Goal: Task Accomplishment & Management: Manage account settings

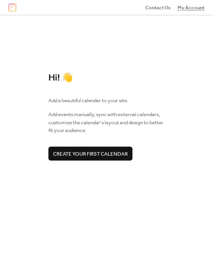
click at [197, 8] on span "My Account" at bounding box center [190, 8] width 27 height 8
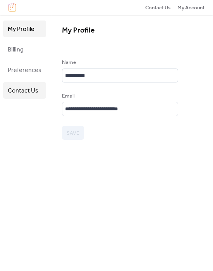
click at [15, 88] on span "Contact Us" at bounding box center [23, 91] width 31 height 12
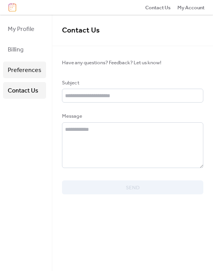
click at [24, 71] on span "Preferences" at bounding box center [25, 70] width 34 height 12
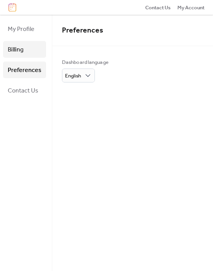
click at [28, 48] on link "Billing" at bounding box center [24, 49] width 43 height 17
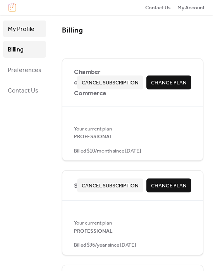
click at [32, 29] on span "My Profile" at bounding box center [21, 29] width 27 height 12
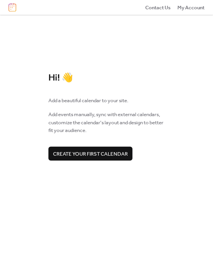
click at [13, 7] on img at bounding box center [13, 7] width 8 height 9
click at [194, 8] on span "My Account" at bounding box center [190, 8] width 27 height 8
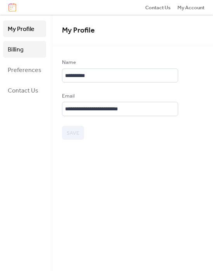
click at [20, 47] on span "Billing" at bounding box center [16, 50] width 16 height 12
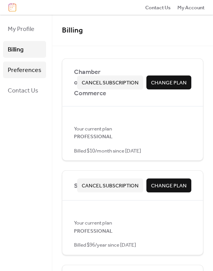
click at [37, 70] on span "Preferences" at bounding box center [25, 70] width 34 height 12
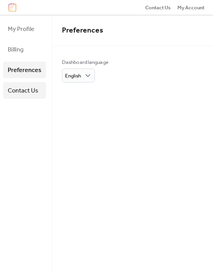
click at [31, 89] on span "Contact Us" at bounding box center [23, 91] width 31 height 12
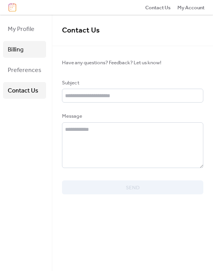
click at [31, 49] on link "Billing" at bounding box center [24, 49] width 43 height 17
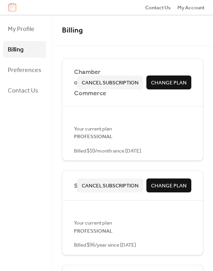
click at [163, 85] on span "Change Plan" at bounding box center [169, 83] width 36 height 8
click at [30, 30] on span "My Profile" at bounding box center [21, 29] width 27 height 12
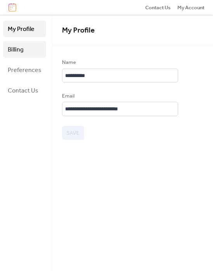
click at [27, 48] on link "Billing" at bounding box center [24, 49] width 43 height 17
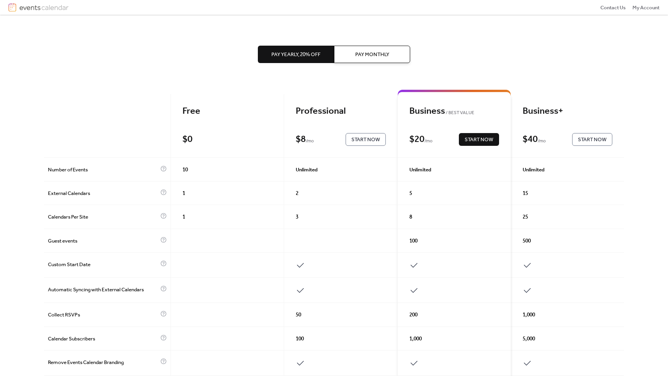
click at [372, 58] on span "Pay Monthly" at bounding box center [372, 55] width 34 height 8
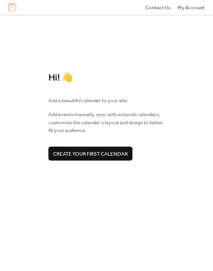
click at [71, 153] on span "Create your first calendar" at bounding box center [90, 154] width 75 height 8
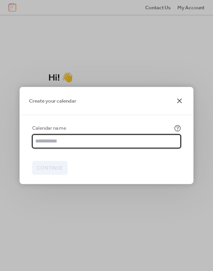
click at [180, 100] on icon at bounding box center [179, 100] width 5 height 5
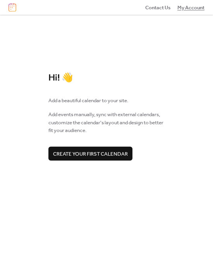
click at [192, 9] on span "My Account" at bounding box center [190, 8] width 27 height 8
click at [13, 8] on img at bounding box center [13, 7] width 8 height 9
click at [185, 8] on span "My Account" at bounding box center [190, 8] width 27 height 8
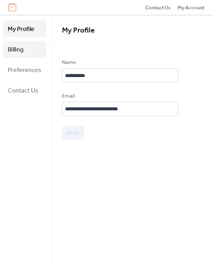
click at [29, 50] on link "Billing" at bounding box center [24, 49] width 43 height 17
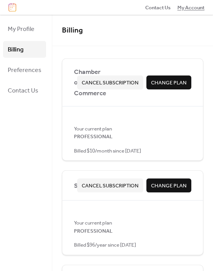
click at [196, 9] on span "My Account" at bounding box center [190, 8] width 27 height 8
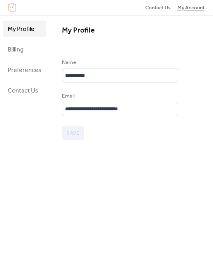
click at [196, 9] on span "My Account" at bounding box center [190, 8] width 27 height 8
click at [26, 50] on link "Billing" at bounding box center [24, 49] width 43 height 17
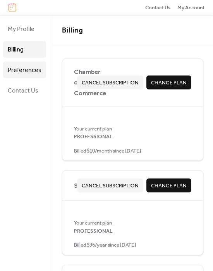
click at [22, 71] on span "Preferences" at bounding box center [25, 70] width 34 height 12
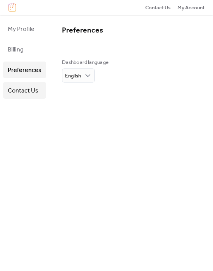
click at [22, 90] on span "Contact Us" at bounding box center [23, 91] width 31 height 12
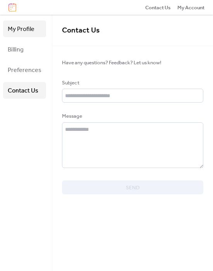
click at [24, 29] on span "My Profile" at bounding box center [21, 29] width 27 height 12
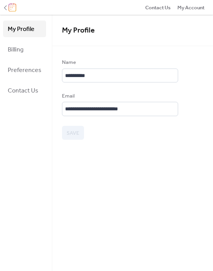
click at [13, 9] on img at bounding box center [13, 7] width 8 height 9
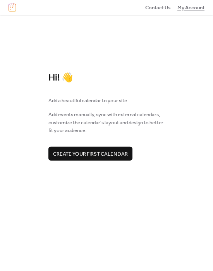
click at [195, 9] on span "My Account" at bounding box center [190, 8] width 27 height 8
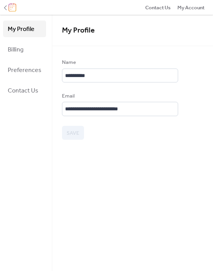
click at [14, 9] on img at bounding box center [13, 7] width 8 height 9
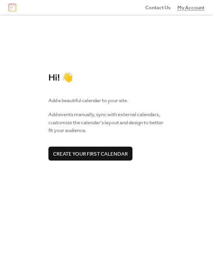
click at [188, 7] on span "My Account" at bounding box center [190, 8] width 27 height 8
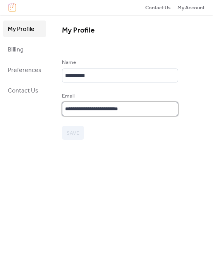
click at [145, 108] on input "**********" at bounding box center [120, 109] width 116 height 14
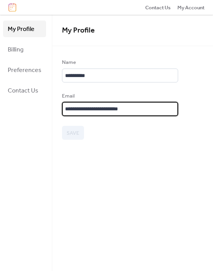
click at [145, 108] on input "**********" at bounding box center [120, 109] width 116 height 14
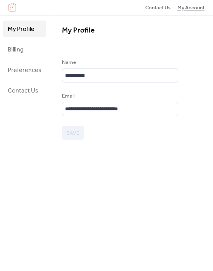
click at [197, 8] on span "My Account" at bounding box center [190, 8] width 27 height 8
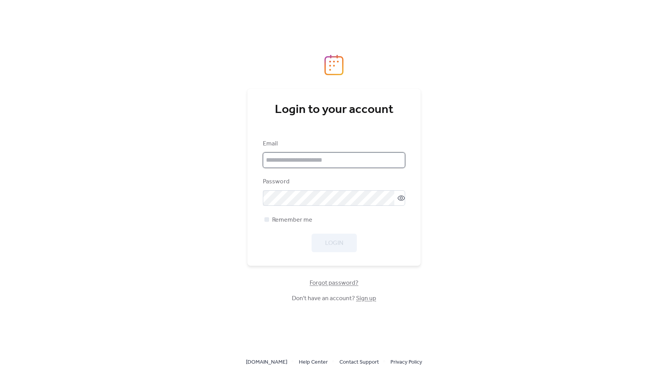
click at [333, 157] on input "email" at bounding box center [334, 159] width 142 height 15
paste input "**********"
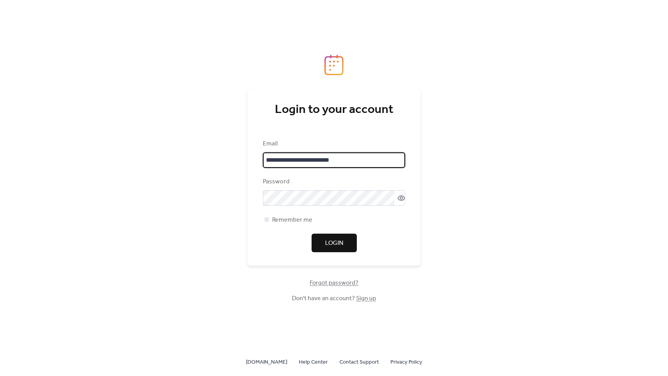
type input "**********"
click at [412, 154] on div "**********" at bounding box center [333, 176] width 173 height 177
click at [400, 199] on icon at bounding box center [401, 197] width 3 height 3
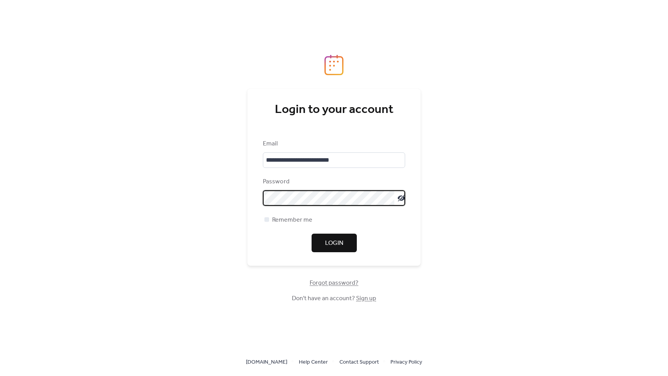
click at [397, 198] on icon at bounding box center [401, 198] width 8 height 8
click at [345, 282] on span "Forgot password?" at bounding box center [334, 282] width 49 height 9
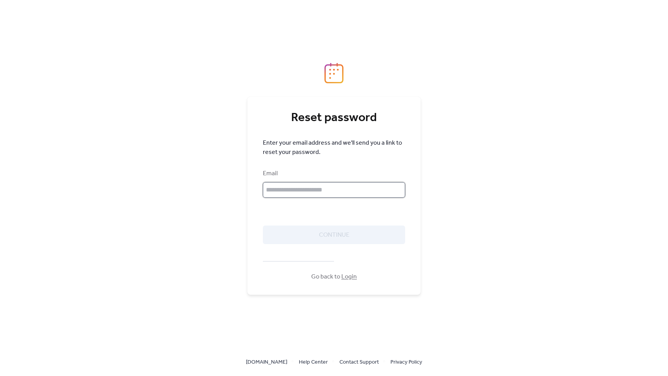
click at [349, 191] on input "text" at bounding box center [334, 189] width 142 height 15
paste input "**********"
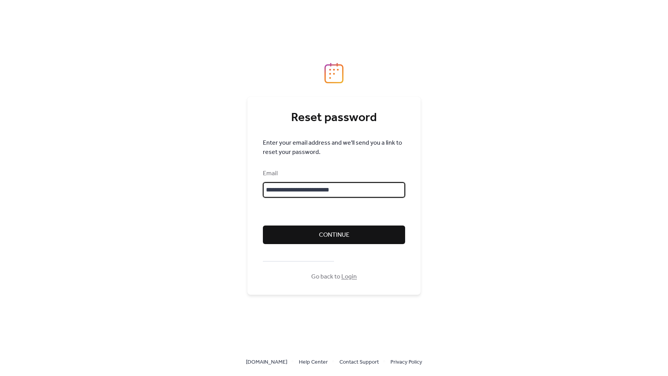
type input "**********"
click at [347, 233] on span "Continue" at bounding box center [334, 234] width 31 height 9
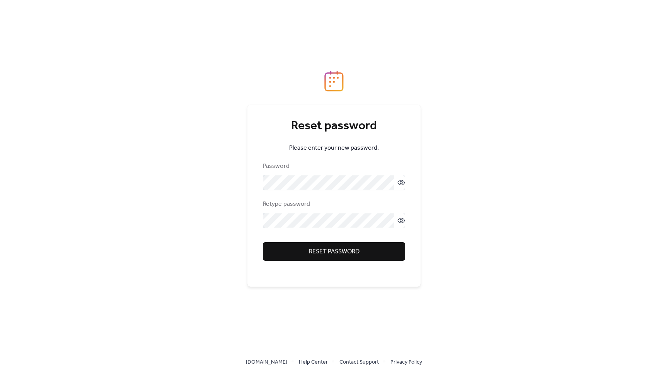
click at [384, 252] on button "Reset password" at bounding box center [334, 251] width 142 height 19
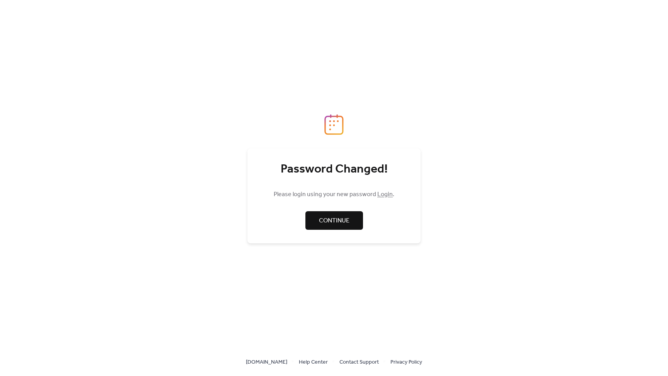
click at [346, 219] on span "Continue" at bounding box center [334, 220] width 31 height 9
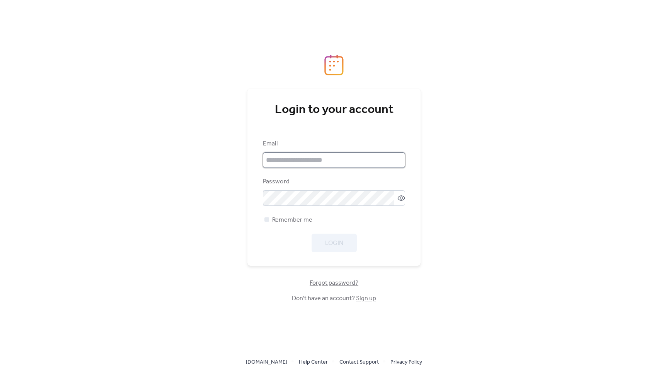
click at [347, 160] on input "email" at bounding box center [334, 159] width 142 height 15
type input "**********"
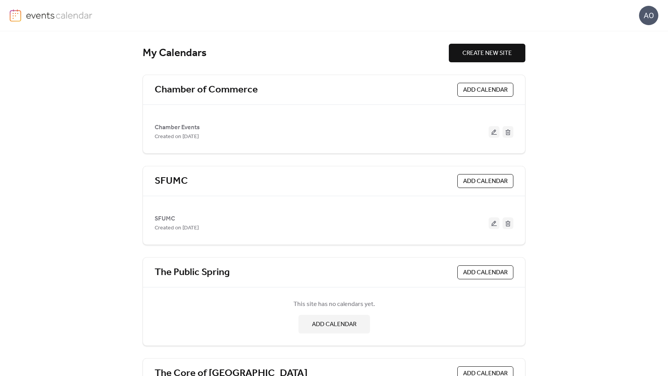
click at [66, 16] on img at bounding box center [59, 15] width 67 height 12
click at [651, 16] on div "AO" at bounding box center [648, 15] width 19 height 19
click at [645, 34] on link "Account" at bounding box center [637, 34] width 43 height 15
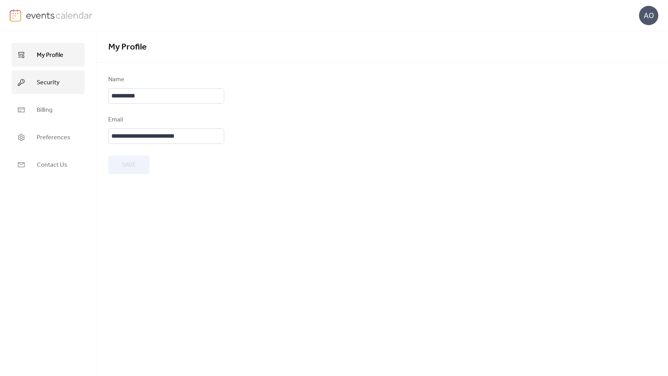
click at [62, 81] on link "Security" at bounding box center [48, 82] width 73 height 24
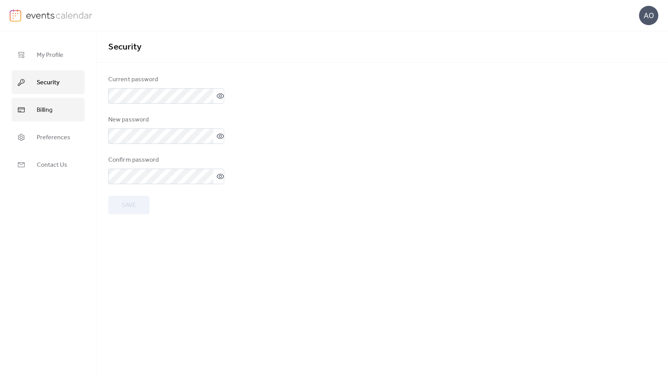
click at [58, 106] on link "Billing" at bounding box center [48, 110] width 73 height 24
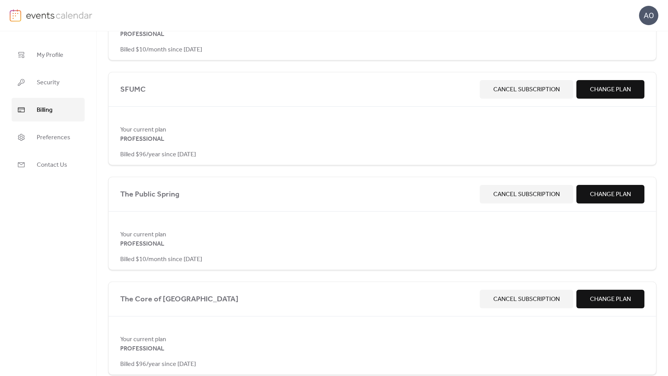
scroll to position [122, 0]
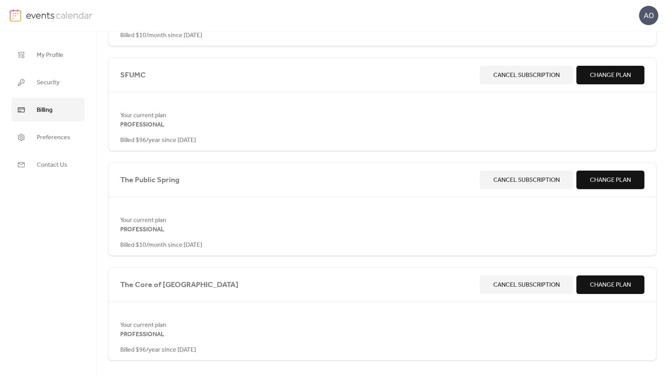
click at [507, 176] on span "Cancel Subscription" at bounding box center [526, 179] width 66 height 9
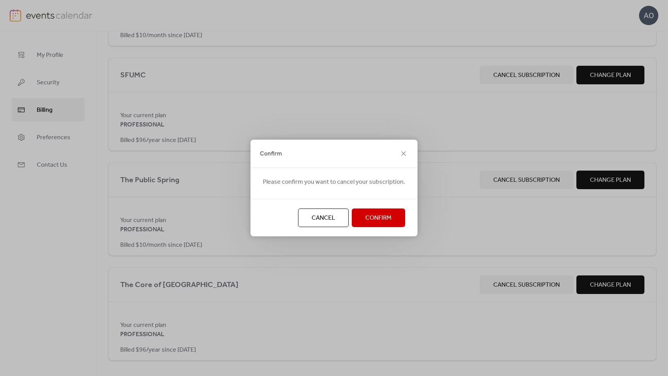
click at [390, 220] on span "Confirm" at bounding box center [378, 217] width 26 height 9
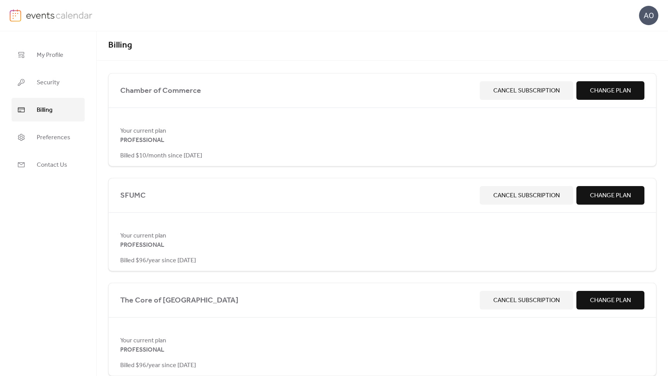
scroll to position [0, 0]
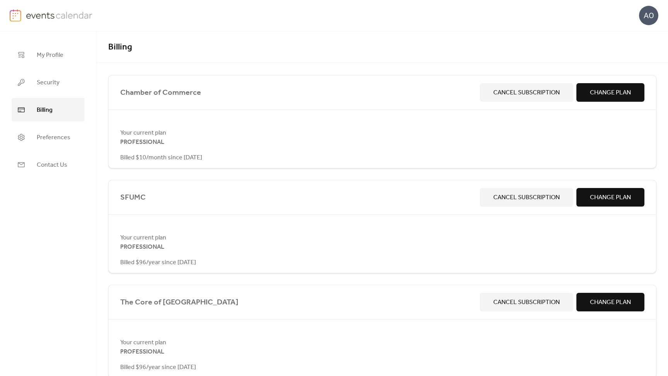
click at [164, 91] on span "Chamber of Commerce" at bounding box center [298, 93] width 356 height 12
click at [43, 135] on span "Preferences" at bounding box center [54, 137] width 34 height 12
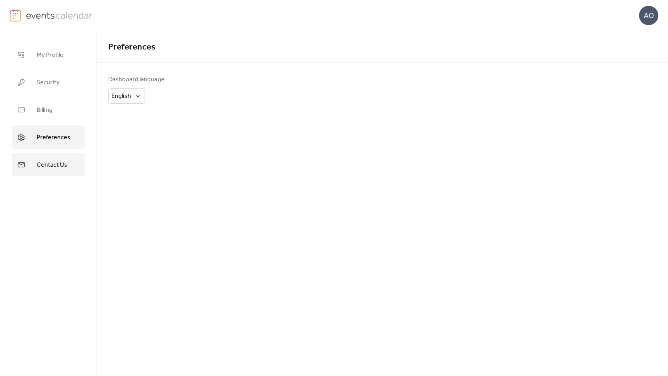
click at [46, 166] on span "Contact Us" at bounding box center [52, 165] width 31 height 12
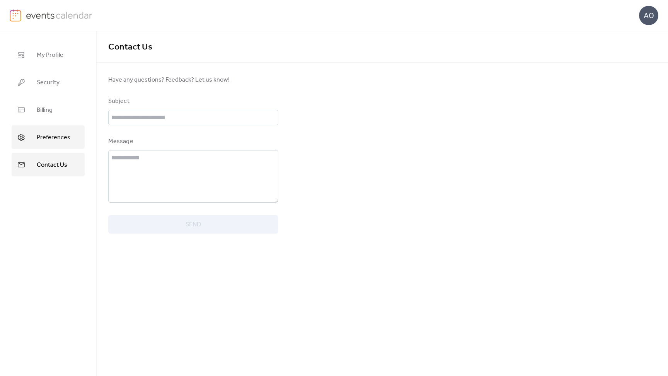
click at [47, 134] on span "Preferences" at bounding box center [54, 137] width 34 height 12
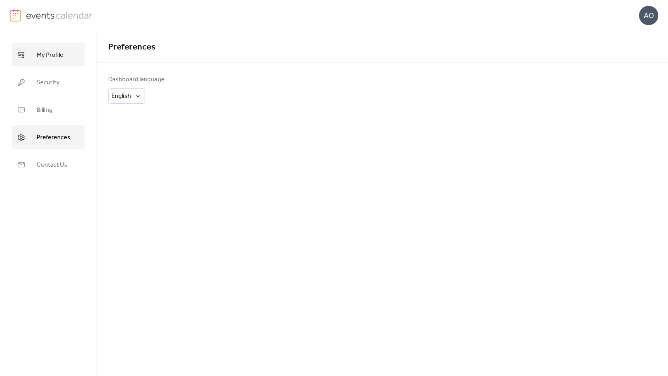
click at [56, 56] on span "My Profile" at bounding box center [50, 55] width 27 height 12
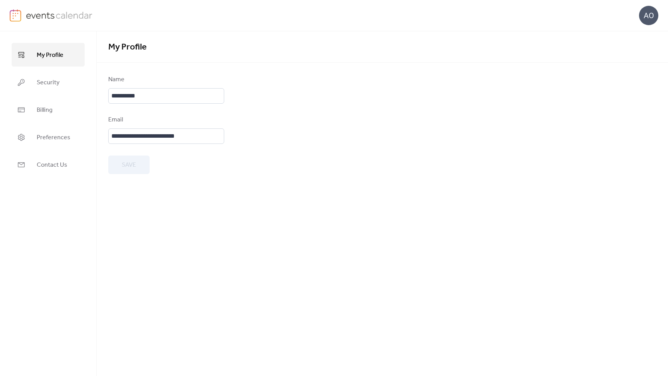
click at [57, 15] on img at bounding box center [59, 15] width 67 height 12
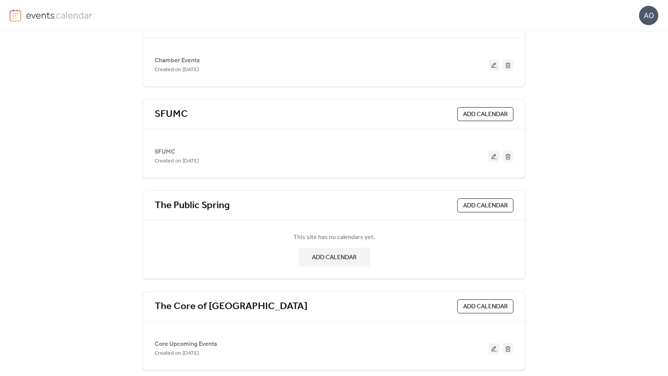
scroll to position [73, 0]
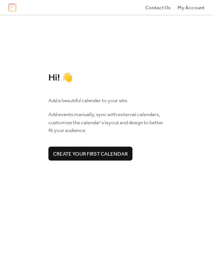
click at [142, 49] on div "Hi! 👋 Add a beautiful calendar to your site. Add events manually, sync with ext…" at bounding box center [106, 143] width 213 height 256
click at [12, 9] on img at bounding box center [13, 7] width 8 height 9
click at [190, 8] on span "My Account" at bounding box center [190, 8] width 27 height 8
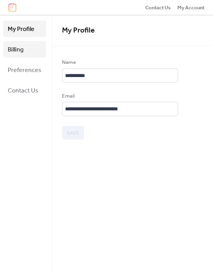
click at [24, 52] on link "Billing" at bounding box center [24, 49] width 43 height 17
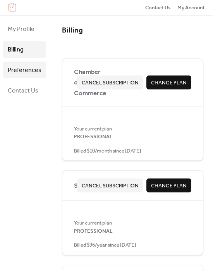
click at [31, 70] on span "Preferences" at bounding box center [25, 70] width 34 height 12
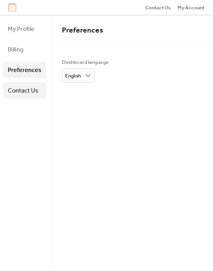
click at [26, 92] on span "Contact Us" at bounding box center [23, 91] width 31 height 12
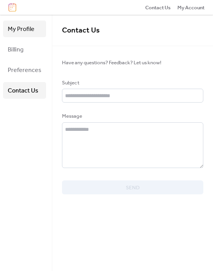
click at [30, 30] on span "My Profile" at bounding box center [21, 29] width 27 height 12
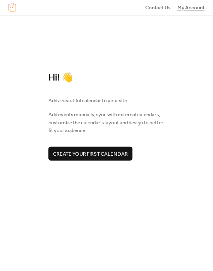
click at [192, 8] on span "My Account" at bounding box center [190, 8] width 27 height 8
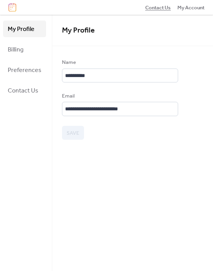
click at [164, 7] on span "Contact Us" at bounding box center [158, 8] width 26 height 8
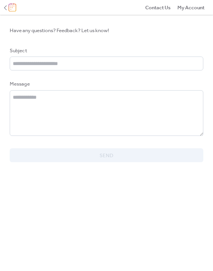
click at [15, 8] on img at bounding box center [13, 7] width 8 height 9
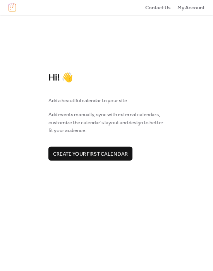
click at [71, 153] on span "Create your first calendar" at bounding box center [90, 154] width 75 height 8
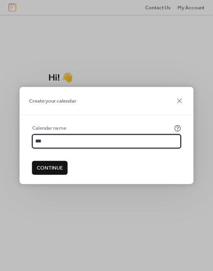
type input "***"
click at [170, 167] on form "Calendar name *** Continue" at bounding box center [106, 154] width 149 height 60
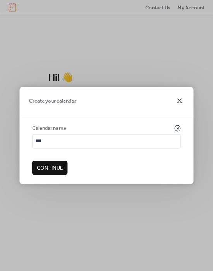
click at [177, 99] on icon at bounding box center [179, 100] width 9 height 9
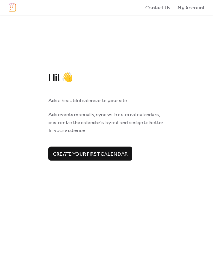
click at [188, 8] on span "My Account" at bounding box center [190, 8] width 27 height 8
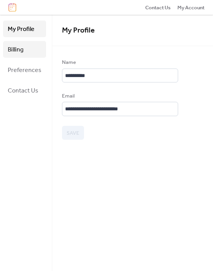
click at [27, 47] on link "Billing" at bounding box center [24, 49] width 43 height 17
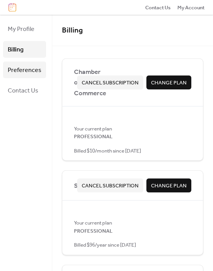
click at [26, 72] on span "Preferences" at bounding box center [25, 70] width 34 height 12
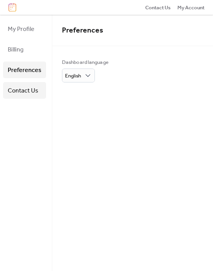
click at [24, 86] on span "Contact Us" at bounding box center [23, 91] width 31 height 12
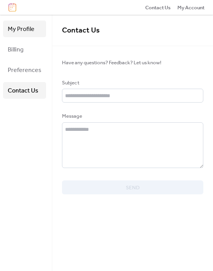
click at [28, 29] on span "My Profile" at bounding box center [21, 29] width 27 height 12
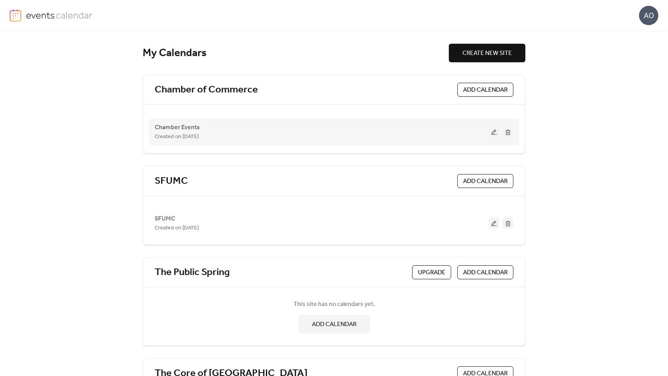
click at [492, 133] on button at bounding box center [493, 132] width 11 height 12
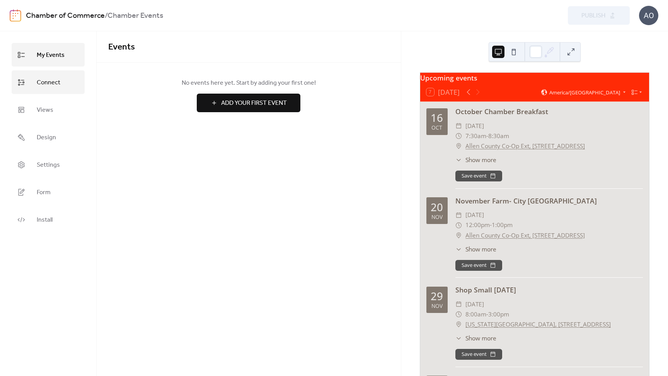
click at [66, 85] on link "Connect" at bounding box center [48, 82] width 73 height 24
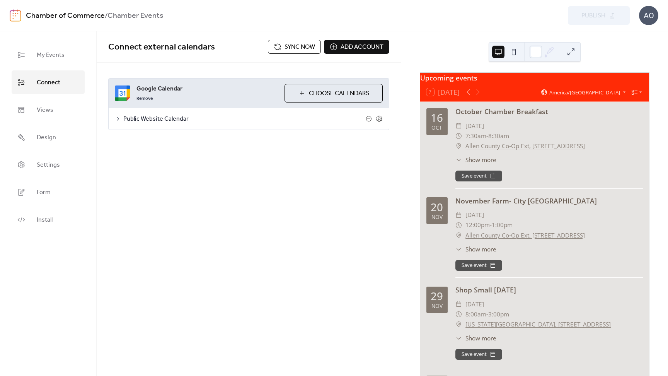
click at [118, 118] on icon at bounding box center [118, 119] width 6 height 6
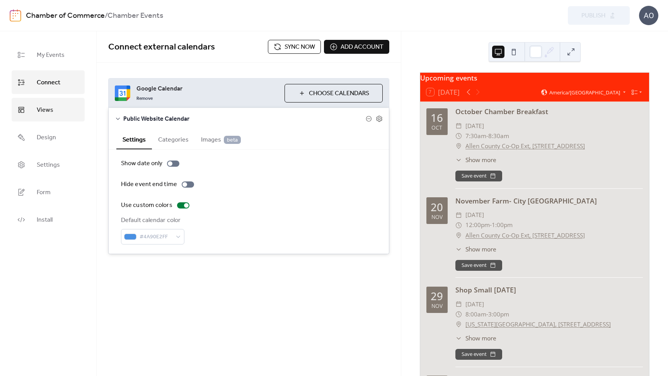
click at [66, 108] on link "Views" at bounding box center [48, 110] width 73 height 24
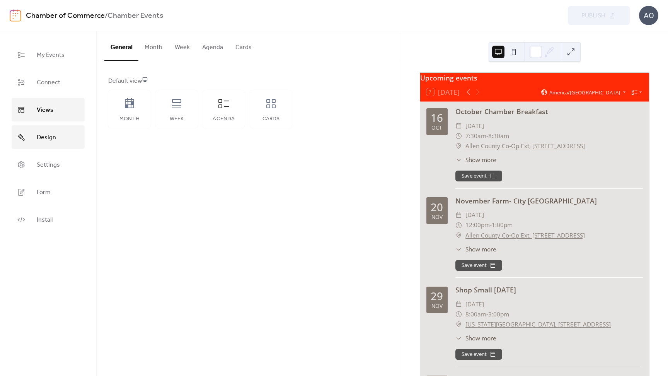
click at [57, 137] on link "Design" at bounding box center [48, 137] width 73 height 24
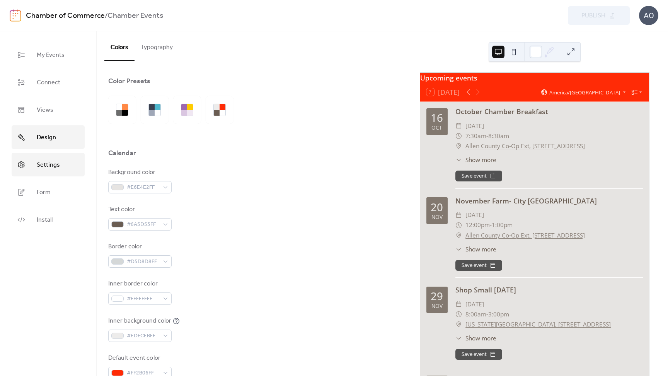
click at [61, 161] on link "Settings" at bounding box center [48, 165] width 73 height 24
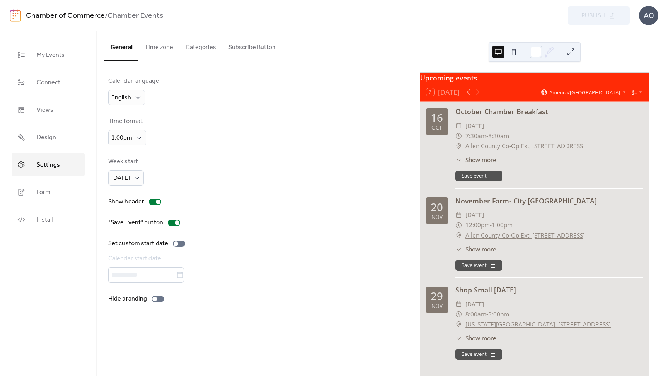
click at [156, 44] on button "Time zone" at bounding box center [158, 45] width 41 height 29
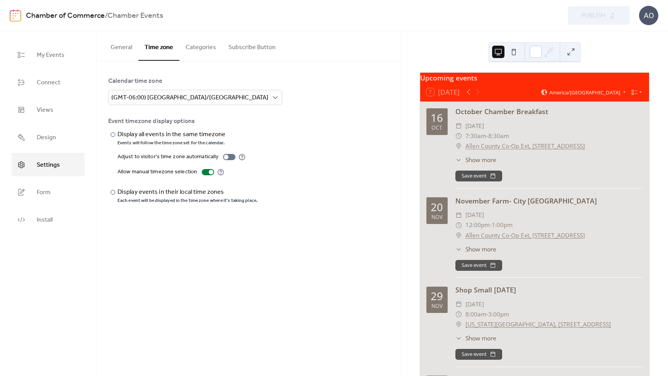
click at [194, 49] on button "Categories" at bounding box center [200, 45] width 43 height 29
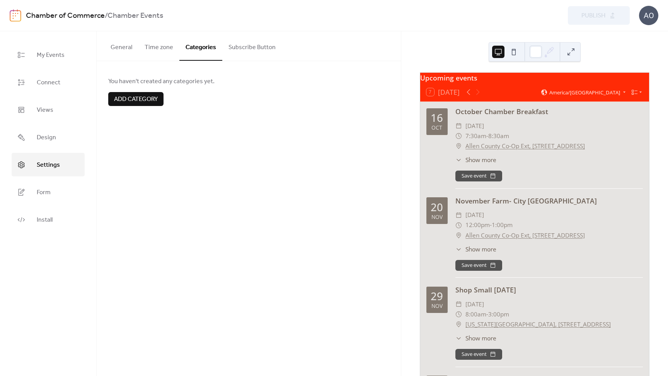
click at [241, 45] on button "Subscribe Button" at bounding box center [252, 45] width 60 height 29
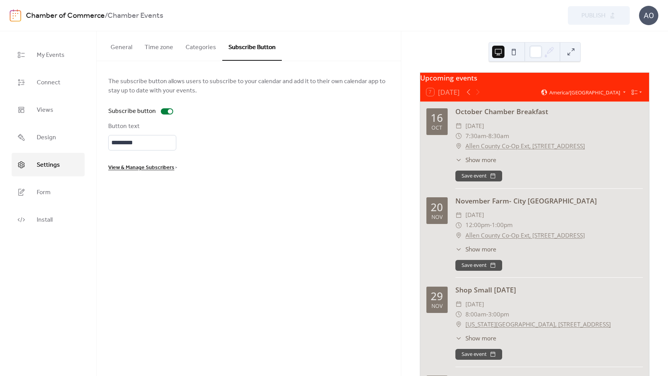
click at [128, 47] on button "General" at bounding box center [121, 45] width 34 height 29
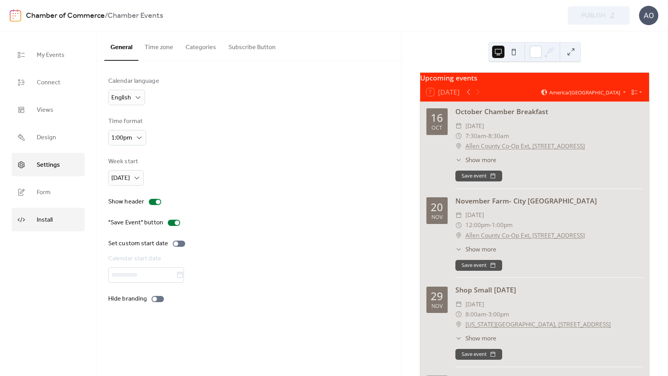
click at [54, 218] on link "Install" at bounding box center [48, 220] width 73 height 24
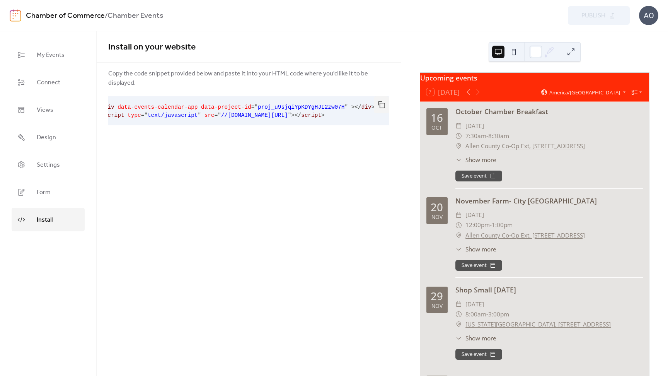
scroll to position [0, 17]
click at [62, 189] on link "Form" at bounding box center [48, 192] width 73 height 24
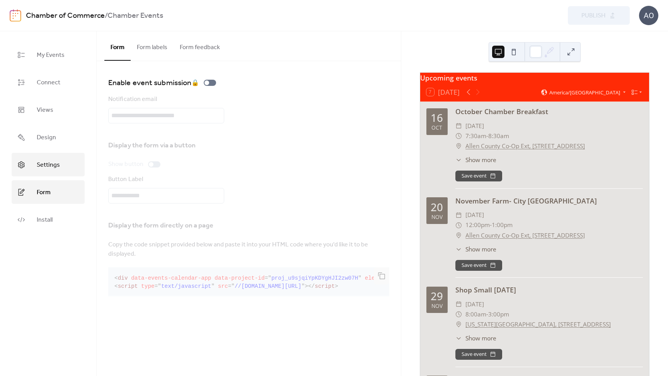
click at [66, 164] on link "Settings" at bounding box center [48, 165] width 73 height 24
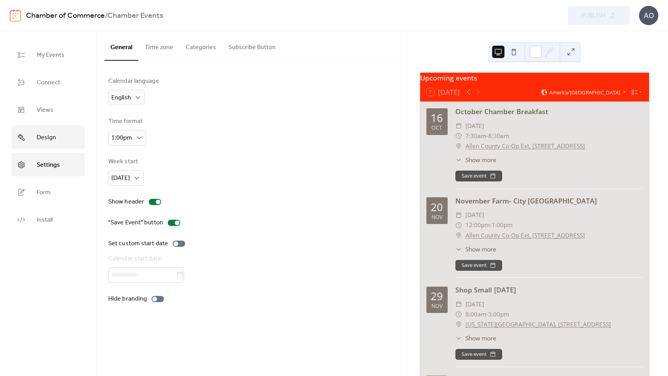
click at [66, 140] on link "Design" at bounding box center [48, 137] width 73 height 24
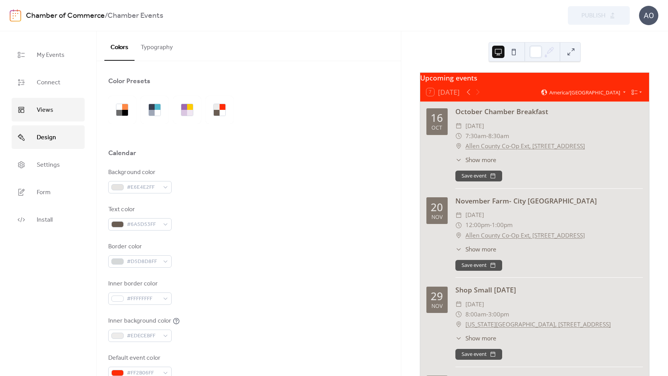
click at [65, 110] on link "Views" at bounding box center [48, 110] width 73 height 24
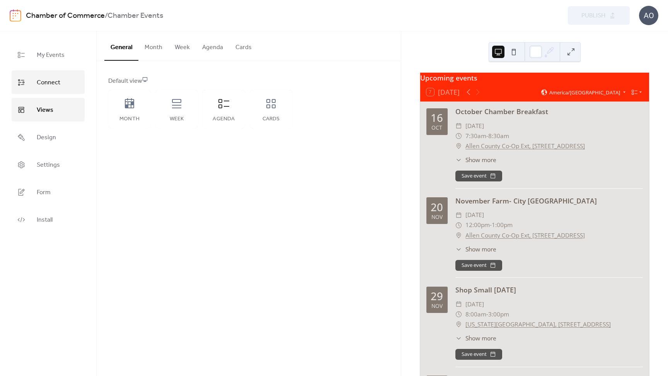
click at [66, 83] on link "Connect" at bounding box center [48, 82] width 73 height 24
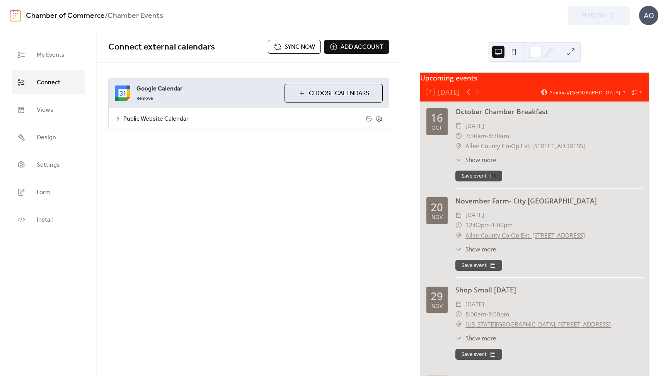
click at [116, 117] on icon at bounding box center [118, 119] width 6 height 6
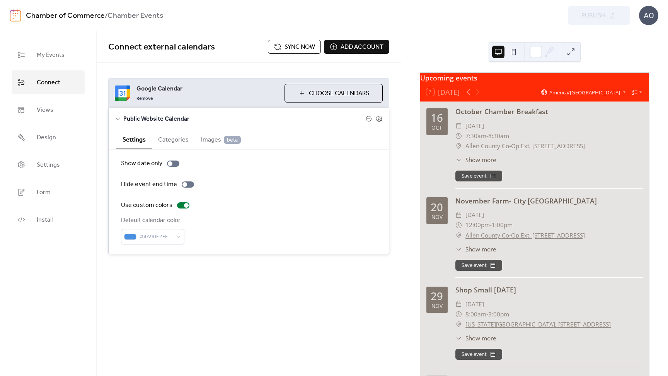
click at [119, 118] on icon at bounding box center [118, 118] width 4 height 2
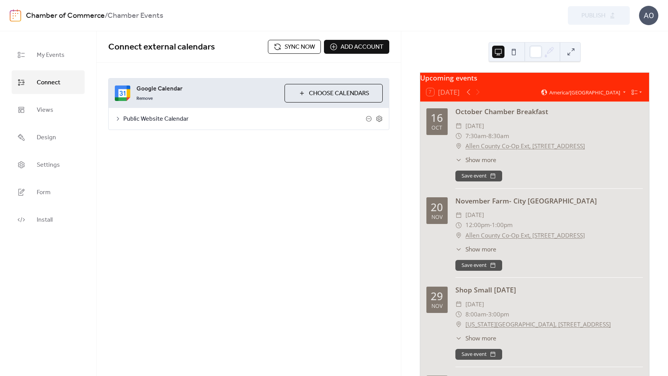
click at [119, 118] on icon at bounding box center [118, 119] width 6 height 6
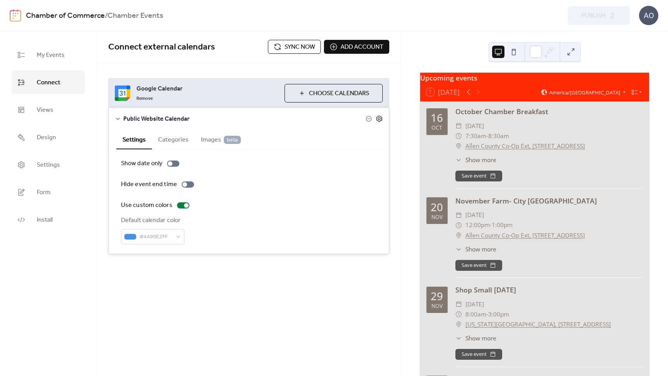
click at [378, 119] on icon at bounding box center [379, 118] width 3 height 3
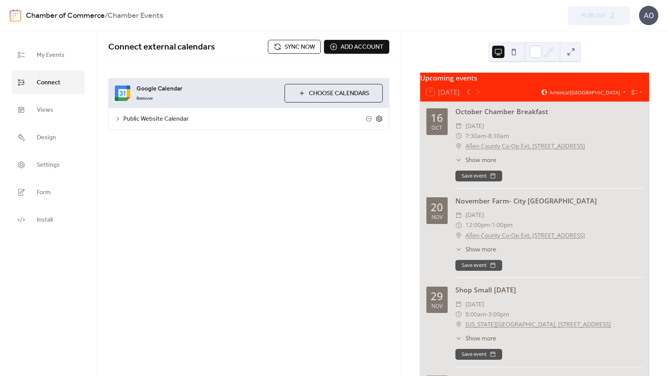
click at [378, 119] on icon at bounding box center [379, 118] width 3 height 3
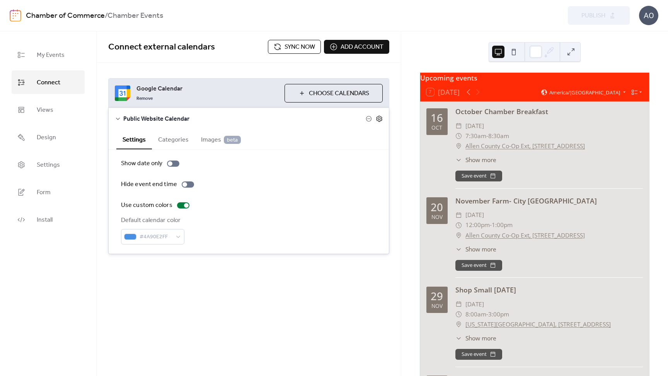
click at [380, 119] on icon at bounding box center [379, 118] width 7 height 7
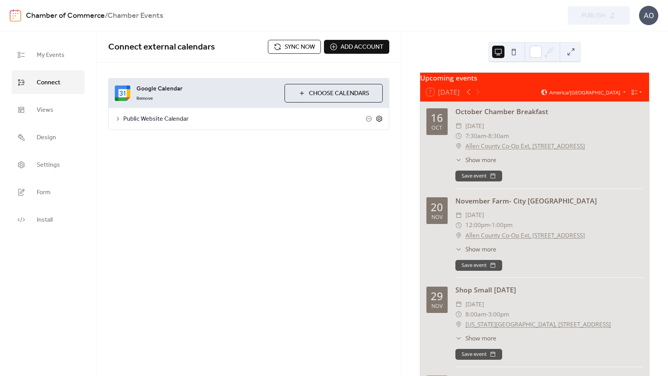
click at [380, 119] on icon at bounding box center [379, 118] width 7 height 7
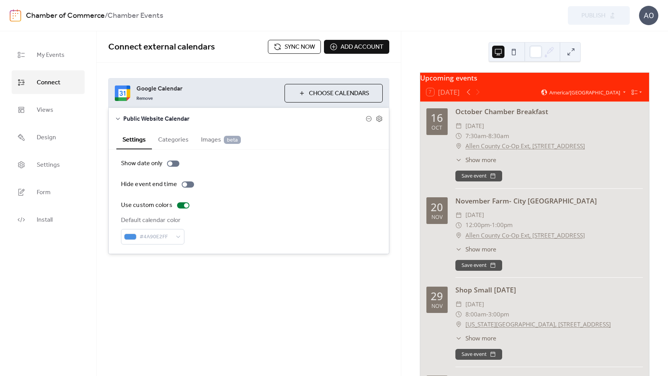
click at [174, 139] on button "Categories" at bounding box center [173, 138] width 43 height 19
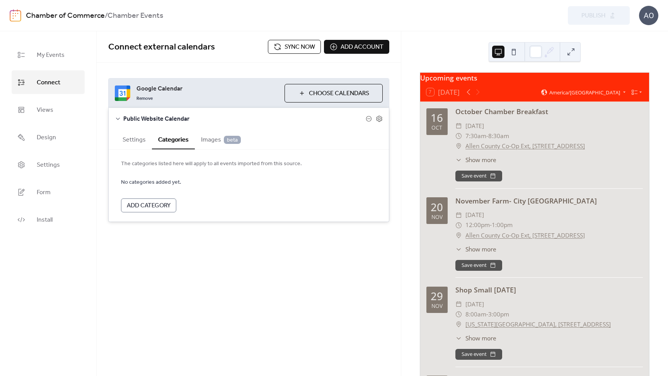
click at [203, 141] on span "Images beta" at bounding box center [221, 139] width 40 height 9
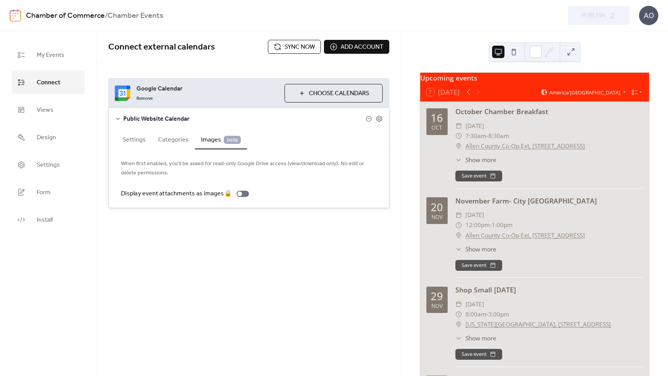
click at [136, 140] on button "Settings" at bounding box center [134, 138] width 36 height 19
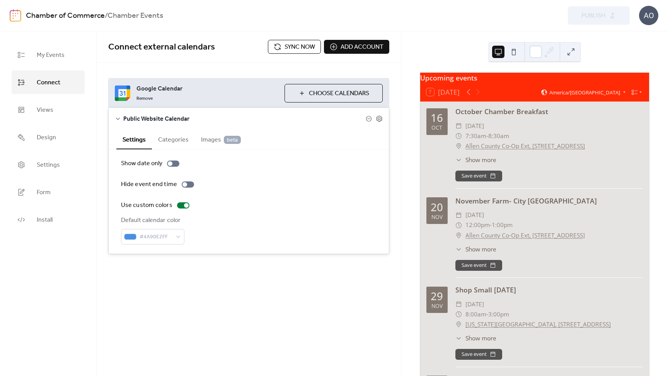
click at [170, 138] on button "Categories" at bounding box center [173, 138] width 43 height 19
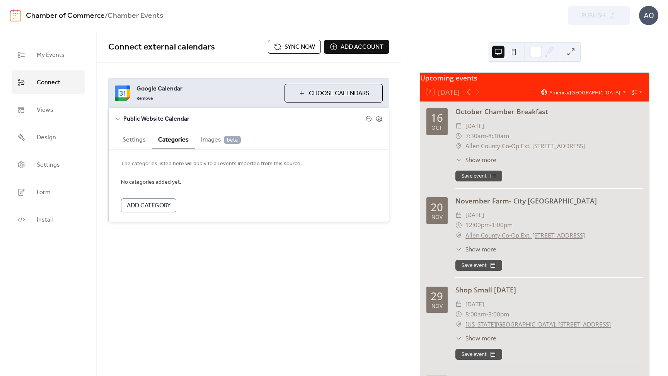
click at [135, 138] on button "Settings" at bounding box center [134, 138] width 36 height 19
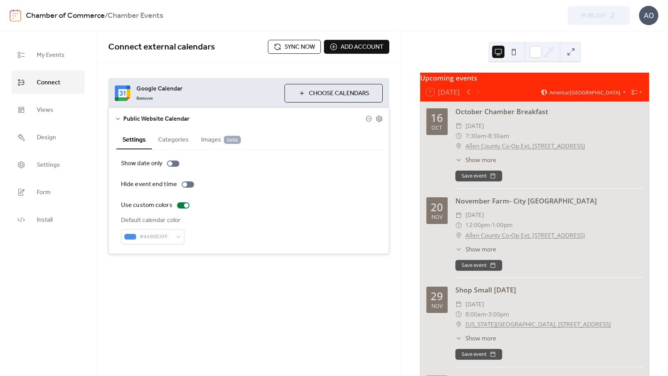
click at [172, 140] on button "Categories" at bounding box center [173, 138] width 43 height 19
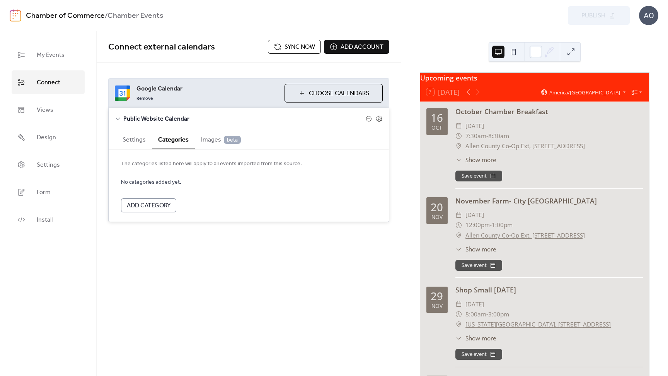
click at [207, 140] on span "Images beta" at bounding box center [221, 139] width 40 height 9
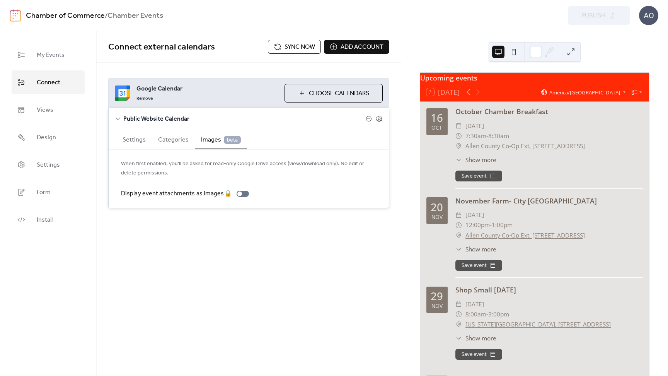
click at [138, 139] on button "Settings" at bounding box center [134, 138] width 36 height 19
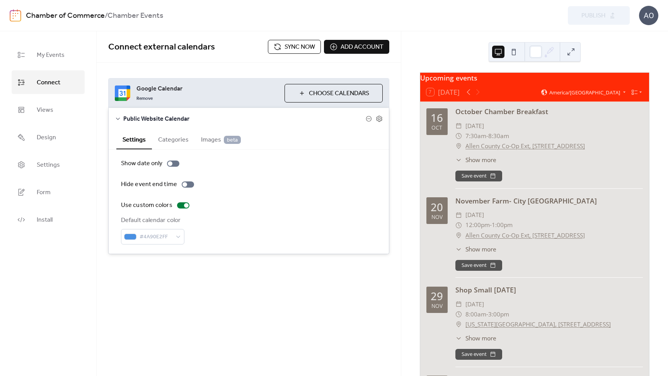
click at [166, 140] on button "Categories" at bounding box center [173, 138] width 43 height 19
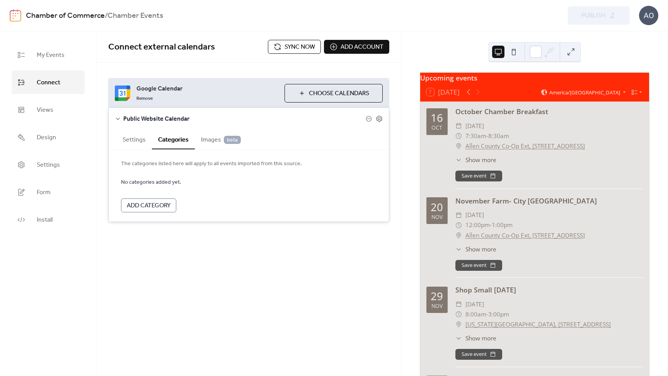
click at [204, 140] on span "Images beta" at bounding box center [221, 139] width 40 height 9
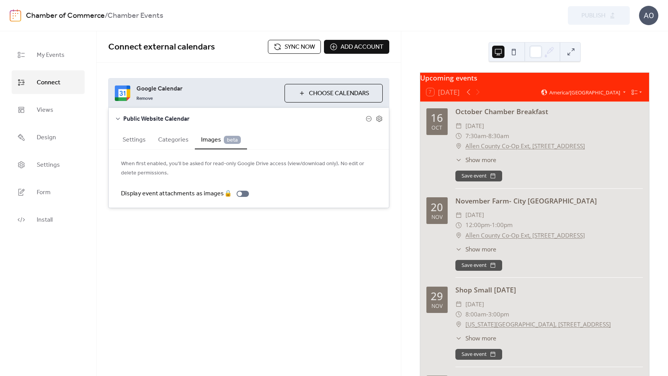
click at [138, 138] on button "Settings" at bounding box center [134, 138] width 36 height 19
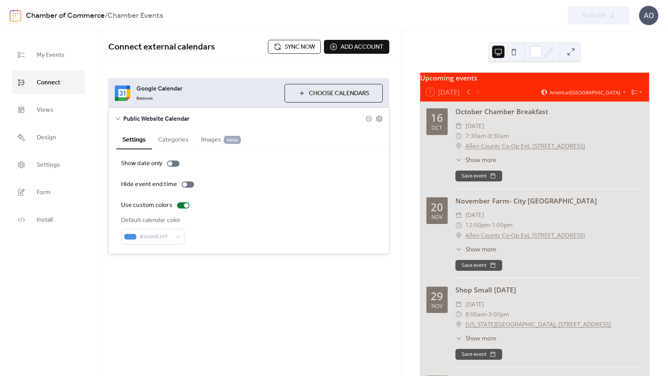
click at [118, 118] on icon at bounding box center [118, 119] width 6 height 6
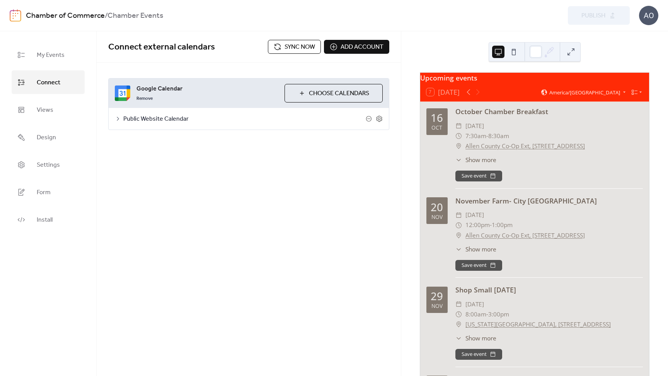
click at [118, 118] on icon at bounding box center [118, 119] width 2 height 4
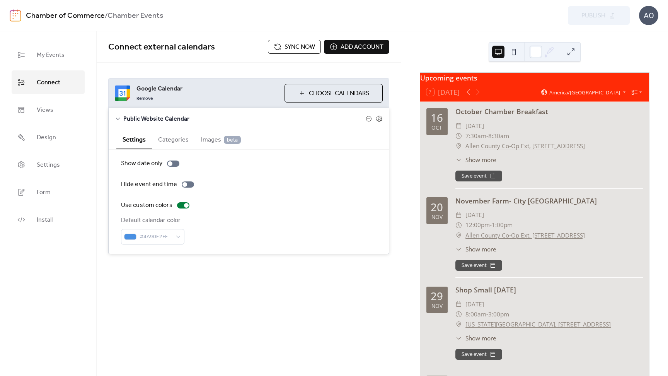
click at [312, 92] on span "Choose Calendars" at bounding box center [339, 93] width 60 height 9
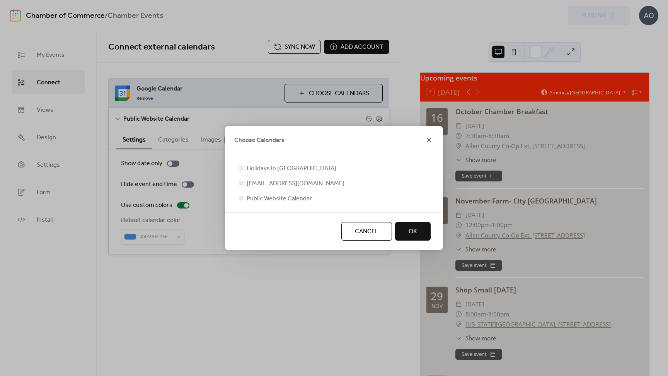
click at [429, 139] on icon at bounding box center [428, 139] width 9 height 9
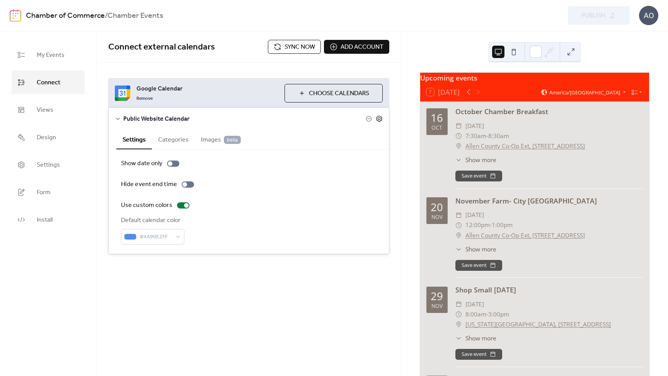
click at [381, 119] on icon at bounding box center [379, 118] width 7 height 7
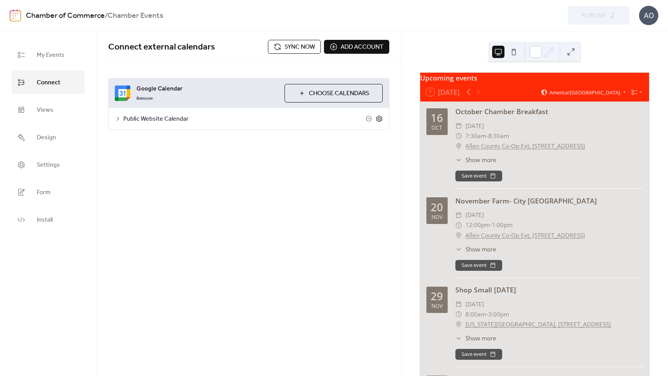
click at [381, 119] on icon at bounding box center [379, 118] width 7 height 7
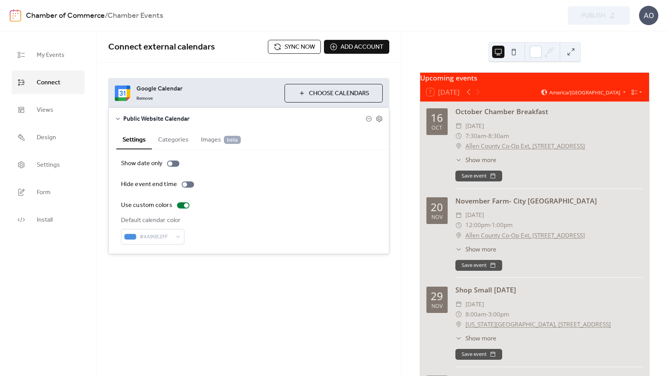
click at [317, 94] on span "Choose Calendars" at bounding box center [339, 93] width 60 height 9
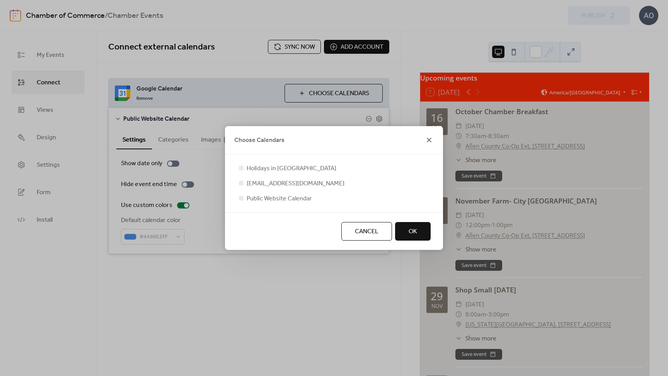
click at [430, 139] on icon at bounding box center [429, 140] width 5 height 5
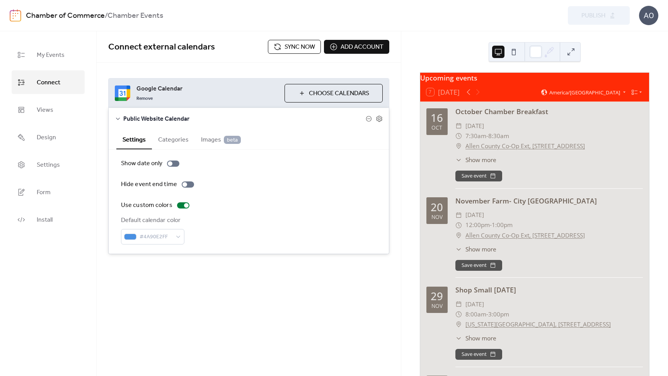
click at [290, 48] on span "Sync now" at bounding box center [299, 47] width 31 height 9
click at [293, 48] on span "Sync now" at bounding box center [299, 47] width 31 height 9
click at [647, 16] on div "AO" at bounding box center [648, 15] width 19 height 19
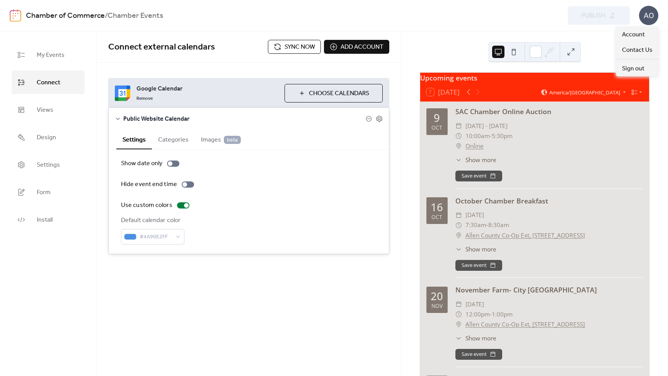
click at [647, 16] on div "AO" at bounding box center [648, 15] width 19 height 19
